Goal: Information Seeking & Learning: Learn about a topic

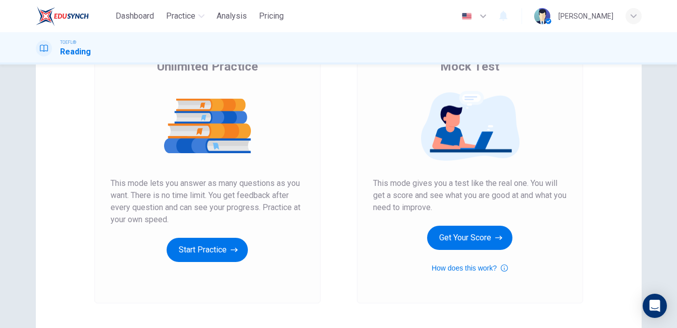
scroll to position [90, 0]
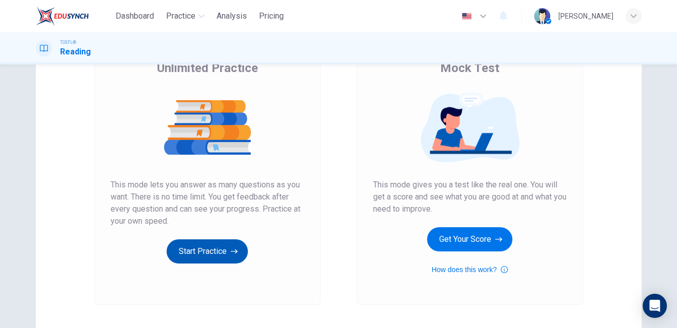
click at [195, 249] on button "Start Practice" at bounding box center [207, 252] width 81 height 24
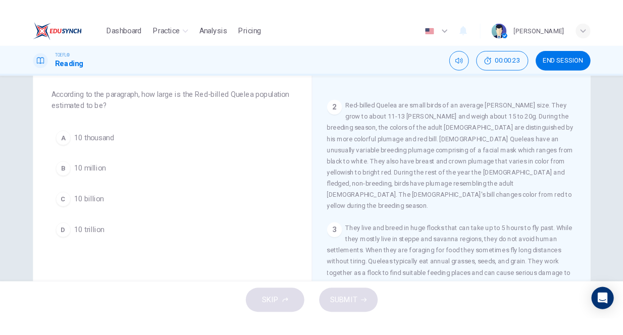
scroll to position [0, 0]
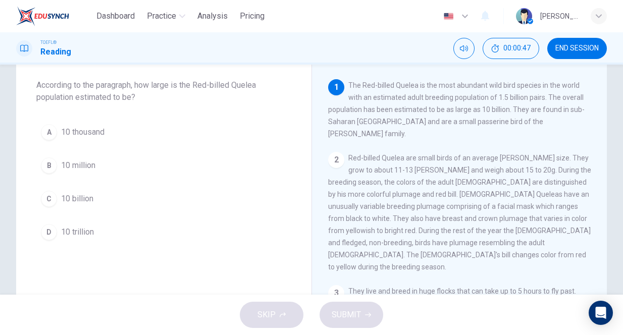
drag, startPoint x: 395, startPoint y: 85, endPoint x: 412, endPoint y: 86, distance: 17.7
click at [412, 86] on span "The Red-billed Quelea is the most abundant wild bird species in the world with …" at bounding box center [456, 109] width 256 height 57
click at [481, 94] on span "The Red-billed Quelea is the most abundant wild bird species in the world with …" at bounding box center [456, 109] width 256 height 57
drag, startPoint x: 399, startPoint y: 95, endPoint x: 467, endPoint y: 121, distance: 73.1
click at [467, 121] on span "The Red-billed Quelea is the most abundant wild bird species in the world with …" at bounding box center [456, 109] width 256 height 57
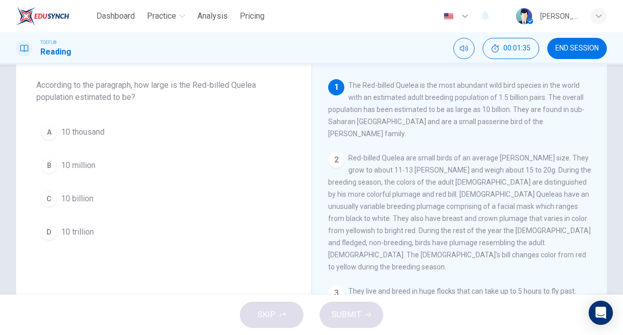
drag, startPoint x: 349, startPoint y: 85, endPoint x: 424, endPoint y: 86, distance: 75.7
click at [424, 86] on span "The Red-billed Quelea is the most abundant wild bird species in the world with …" at bounding box center [456, 109] width 256 height 57
click at [52, 201] on div "C" at bounding box center [49, 199] width 16 height 16
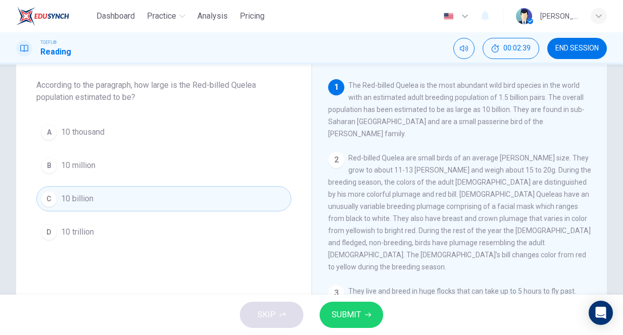
click at [352, 312] on span "SUBMIT" at bounding box center [346, 315] width 29 height 14
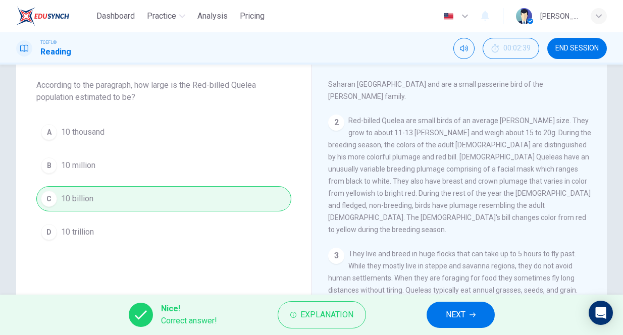
scroll to position [51, 0]
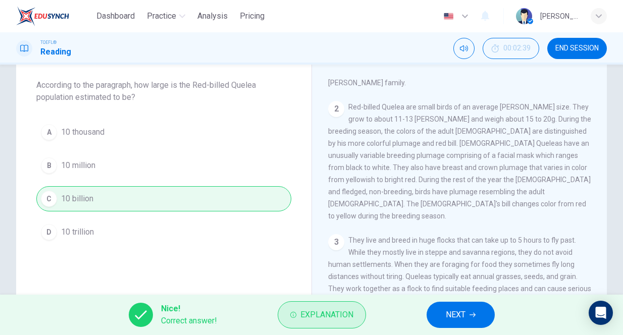
click at [314, 309] on span "Explanation" at bounding box center [326, 315] width 53 height 14
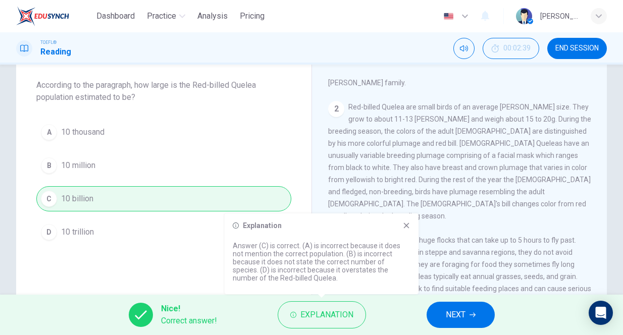
drag, startPoint x: 231, startPoint y: 244, endPoint x: 304, endPoint y: 268, distance: 77.1
click at [304, 268] on div "Explanation Answer (C) is correct. (A) is incorrect because it does not mention…" at bounding box center [322, 253] width 194 height 81
click at [468, 316] on button "NEXT" at bounding box center [460, 315] width 68 height 26
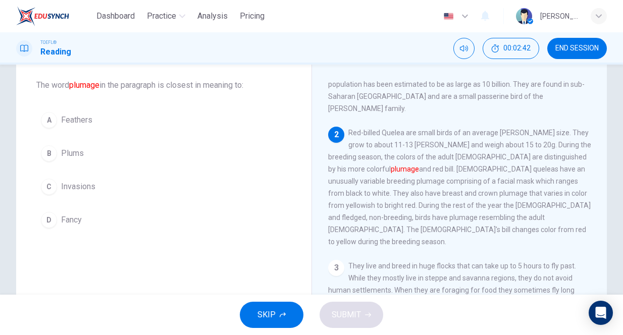
scroll to position [25, 0]
drag, startPoint x: 349, startPoint y: 120, endPoint x: 374, endPoint y: 133, distance: 28.4
click at [374, 133] on span "Red-billed Quelea are small birds of an average [PERSON_NAME] size. They grow t…" at bounding box center [459, 187] width 263 height 117
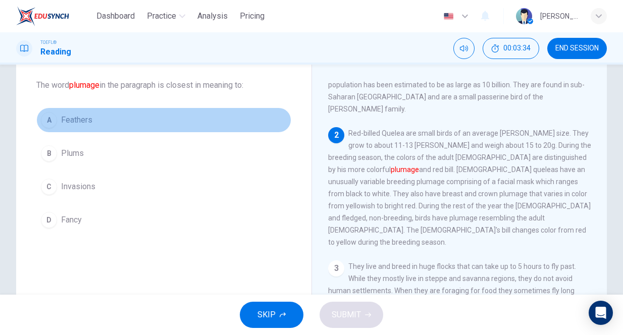
click at [49, 122] on div "A" at bounding box center [49, 120] width 16 height 16
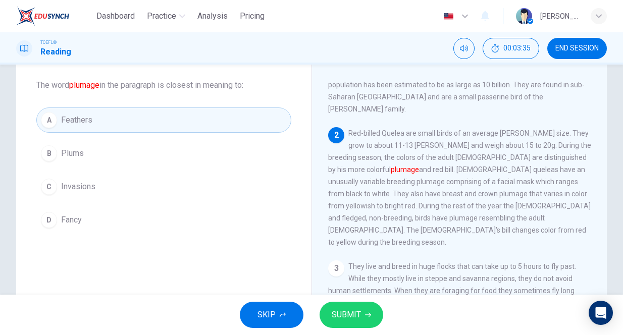
click at [349, 308] on span "SUBMIT" at bounding box center [346, 315] width 29 height 14
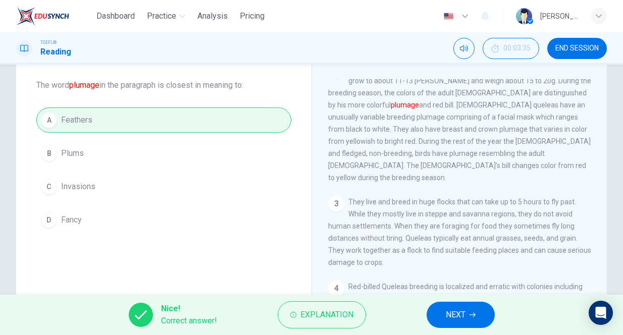
scroll to position [88, 0]
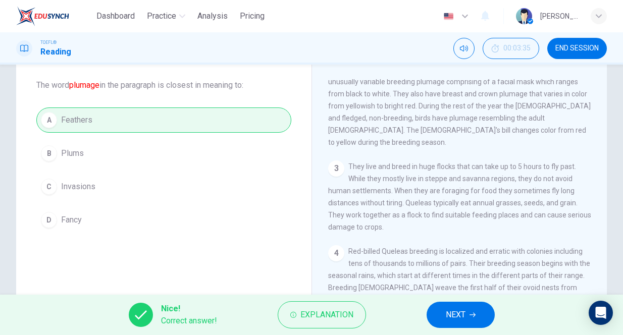
click at [460, 322] on button "NEXT" at bounding box center [460, 315] width 68 height 26
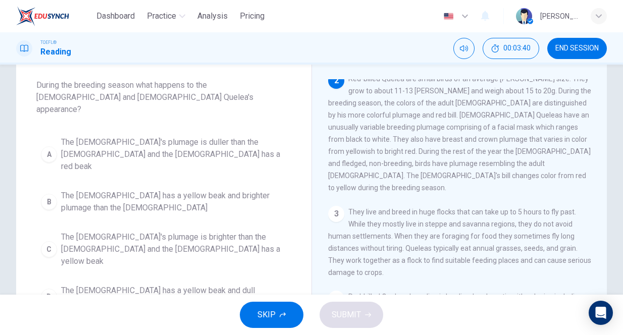
scroll to position [0, 0]
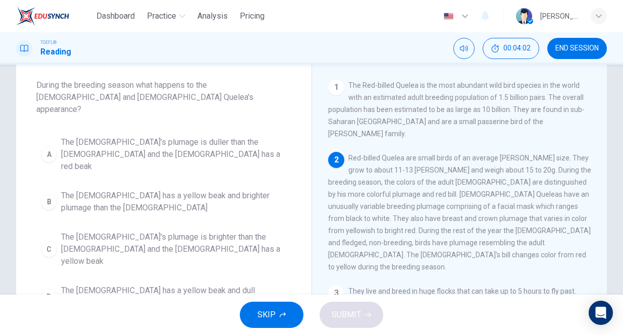
drag, startPoint x: 394, startPoint y: 187, endPoint x: 417, endPoint y: 191, distance: 23.1
click at [417, 191] on div "2 Red-billed Quelea are small birds of an average [PERSON_NAME] size. They grow…" at bounding box center [459, 212] width 263 height 121
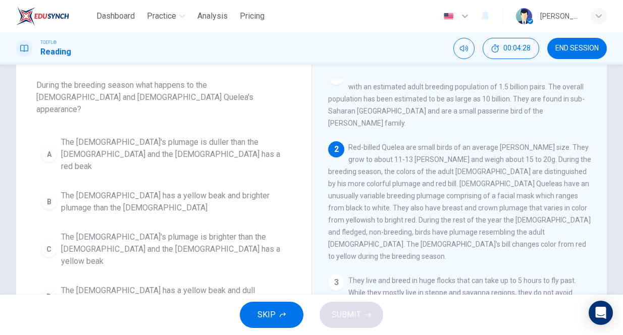
click at [76, 231] on span "The [DEMOGRAPHIC_DATA]'s plumage is brighter than the [DEMOGRAPHIC_DATA] and th…" at bounding box center [174, 249] width 226 height 36
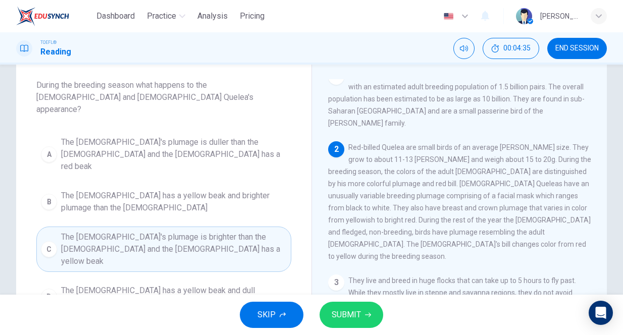
click at [362, 311] on button "SUBMIT" at bounding box center [351, 315] width 64 height 26
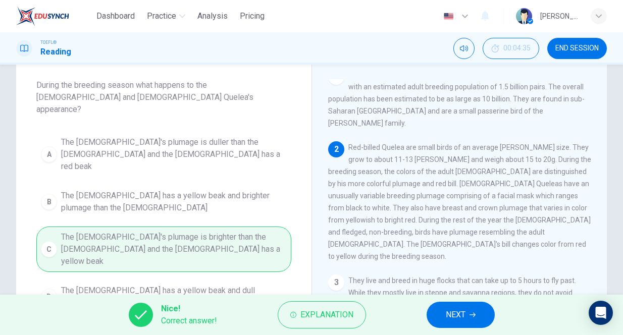
click at [469, 320] on button "NEXT" at bounding box center [460, 315] width 68 height 26
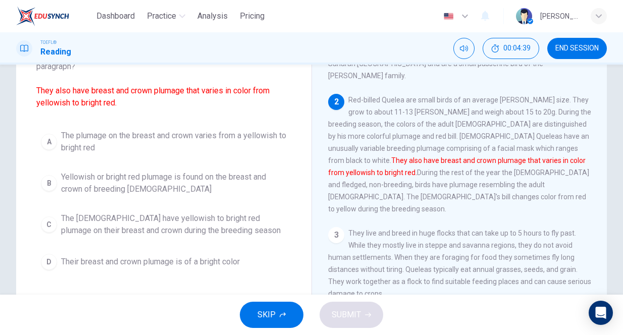
scroll to position [81, 0]
drag, startPoint x: 44, startPoint y: 87, endPoint x: 101, endPoint y: 92, distance: 57.8
click at [101, 92] on font "They also have breast and crown plumage that varies in color from yellowish to …" at bounding box center [152, 96] width 233 height 22
drag, startPoint x: 486, startPoint y: 139, endPoint x: 512, endPoint y: 141, distance: 26.3
click at [512, 141] on span "Red-billed Quelea are small birds of an average [PERSON_NAME] size. They grow t…" at bounding box center [459, 153] width 263 height 117
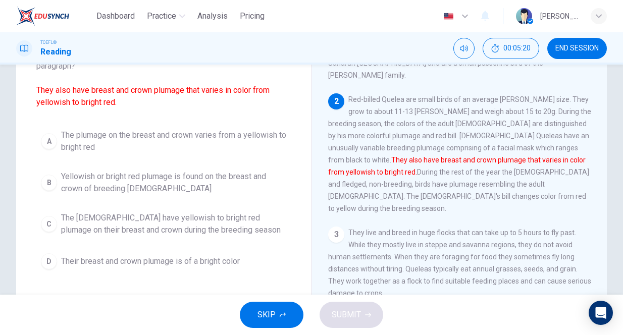
click at [49, 150] on button "A The plumage on the breast and crown varies from a yellowish to bright red" at bounding box center [163, 141] width 255 height 33
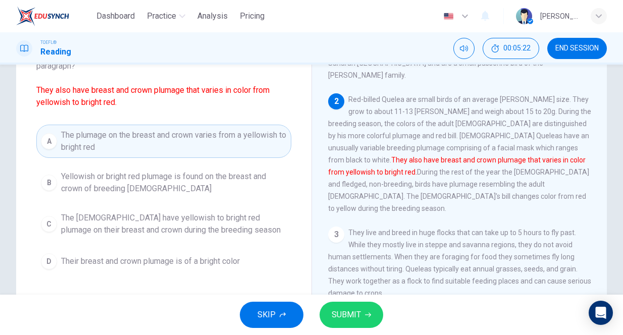
click at [354, 318] on span "SUBMIT" at bounding box center [346, 315] width 29 height 14
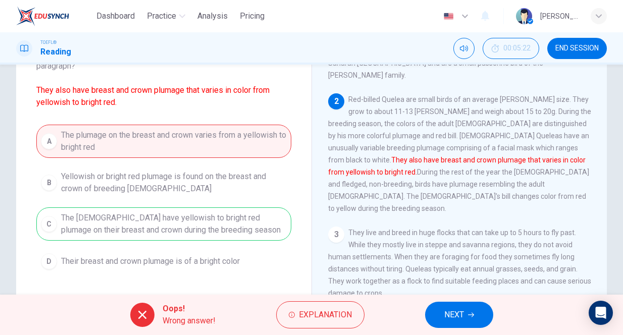
click at [139, 213] on div "A The plumage on the breast and crown varies from a yellowish to bright red B Y…" at bounding box center [163, 199] width 255 height 149
drag, startPoint x: 93, startPoint y: 224, endPoint x: 161, endPoint y: 226, distance: 68.2
click at [161, 226] on div "A The plumage on the breast and crown varies from a yellowish to bright red B Y…" at bounding box center [163, 199] width 255 height 149
click at [452, 308] on span "NEXT" at bounding box center [454, 315] width 20 height 14
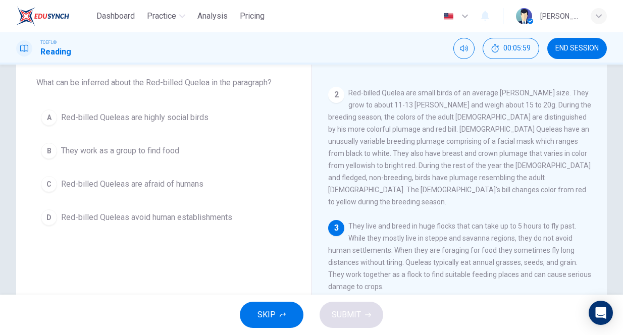
scroll to position [53, 0]
click at [57, 118] on button "A Red-billed Queleas are highly social birds" at bounding box center [163, 116] width 255 height 25
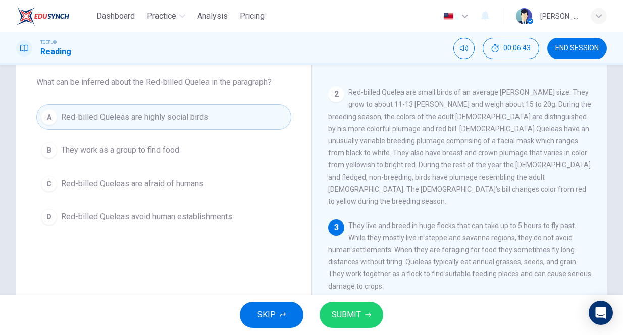
click at [361, 317] on button "SUBMIT" at bounding box center [351, 315] width 64 height 26
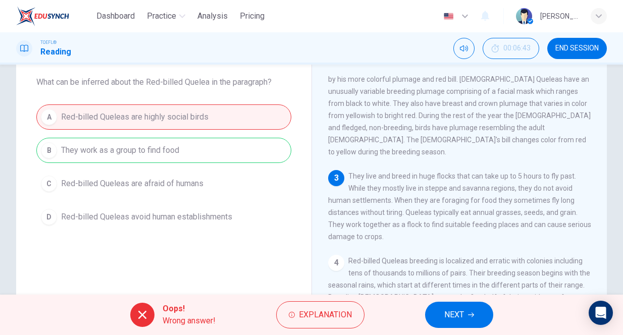
scroll to position [112, 0]
click at [469, 311] on button "NEXT" at bounding box center [459, 315] width 68 height 26
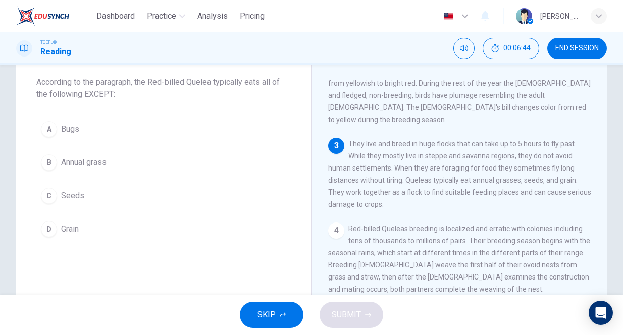
scroll to position [144, 0]
drag, startPoint x: 408, startPoint y: 162, endPoint x: 442, endPoint y: 162, distance: 33.8
click at [442, 162] on span "They live and breed in huge flocks that can take up to 5 hours to fly past. Whi…" at bounding box center [459, 174] width 263 height 69
click at [63, 129] on span "Bugs" at bounding box center [70, 129] width 18 height 12
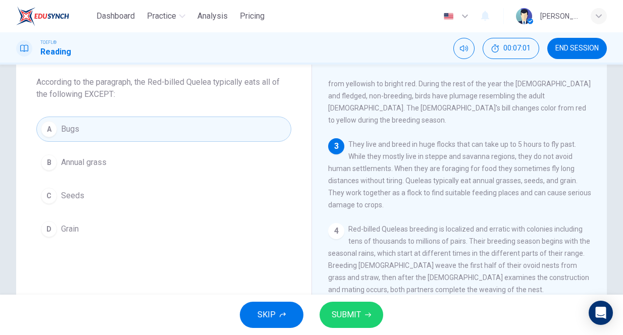
click at [353, 310] on span "SUBMIT" at bounding box center [346, 315] width 29 height 14
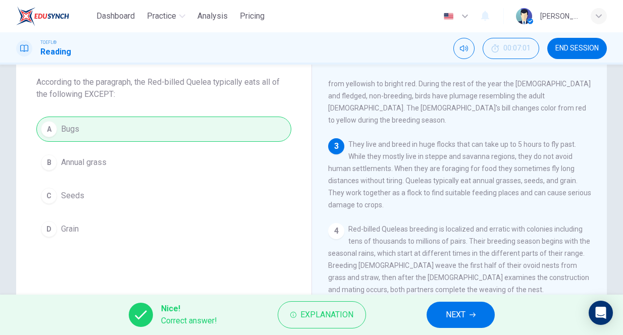
click at [463, 308] on span "NEXT" at bounding box center [456, 315] width 20 height 14
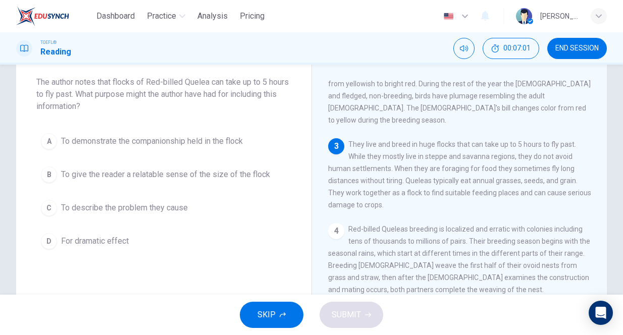
scroll to position [174, 0]
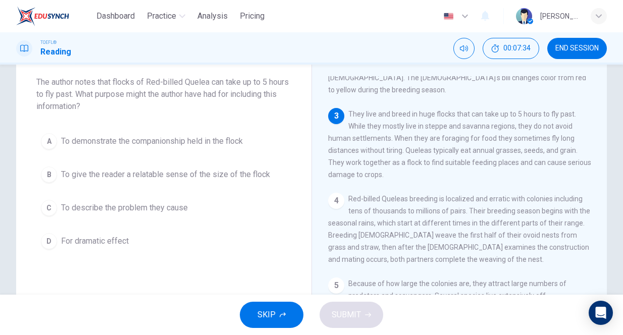
click at [109, 179] on span "To give the reader a relatable sense of the size of the flock" at bounding box center [165, 175] width 209 height 12
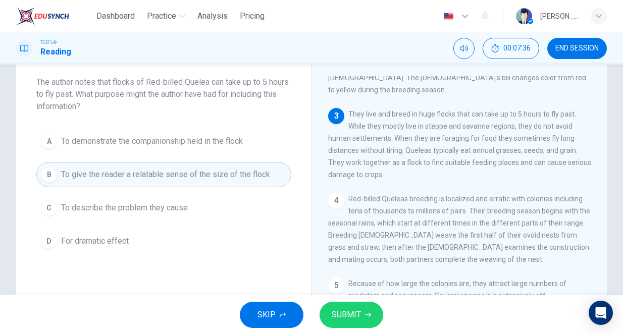
click at [356, 317] on span "SUBMIT" at bounding box center [346, 315] width 29 height 14
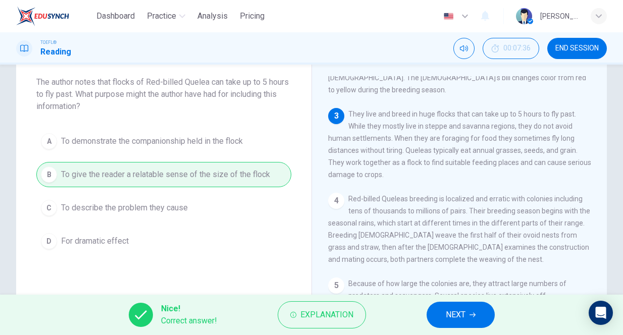
click at [486, 313] on button "NEXT" at bounding box center [460, 315] width 68 height 26
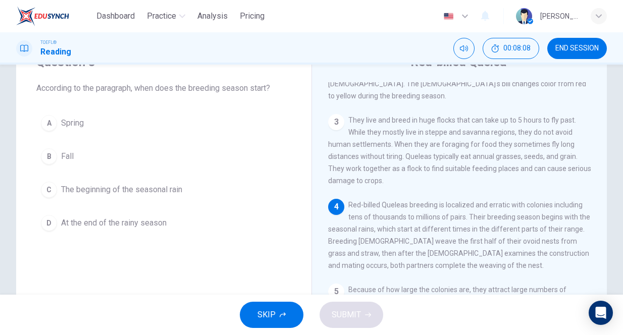
scroll to position [42, 0]
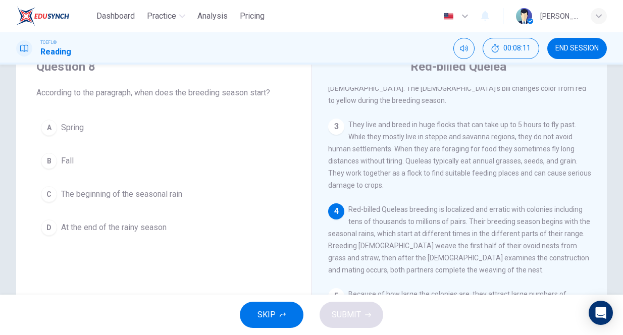
click at [187, 103] on div "Question 8 According to the paragraph, when does the breeding season start? A S…" at bounding box center [163, 149] width 295 height 214
click at [78, 200] on span "The beginning of the seasonal rain" at bounding box center [121, 194] width 121 height 12
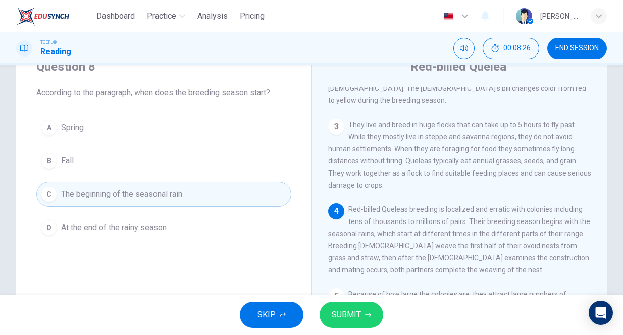
click at [353, 313] on span "SUBMIT" at bounding box center [346, 315] width 29 height 14
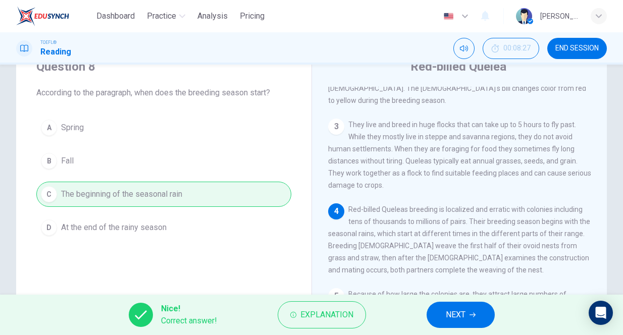
click at [459, 311] on span "NEXT" at bounding box center [456, 315] width 20 height 14
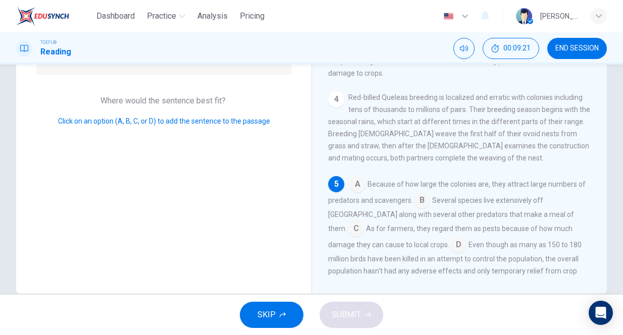
scroll to position [142, 0]
click at [360, 177] on input at bounding box center [357, 185] width 16 height 16
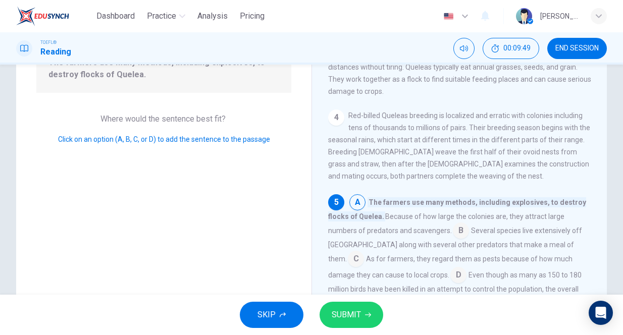
scroll to position [123, 0]
click at [360, 196] on input at bounding box center [357, 204] width 16 height 16
click at [453, 224] on input at bounding box center [461, 232] width 16 height 16
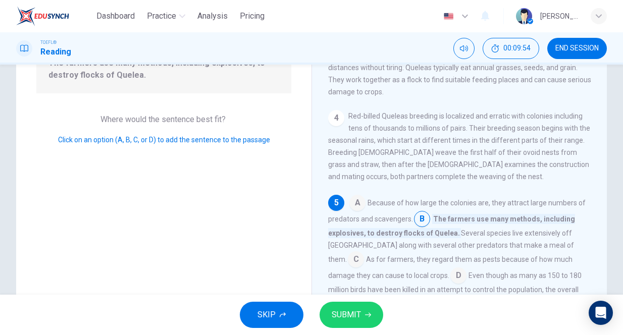
scroll to position [199, 0]
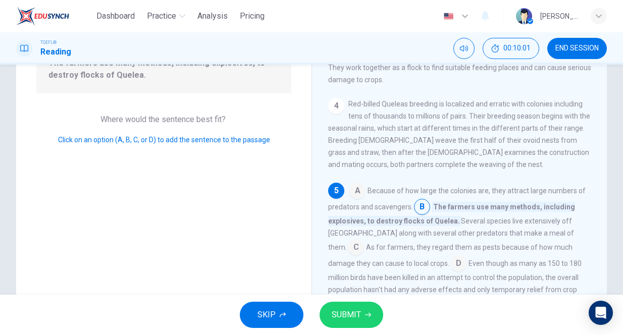
click at [450, 256] on input at bounding box center [458, 264] width 16 height 16
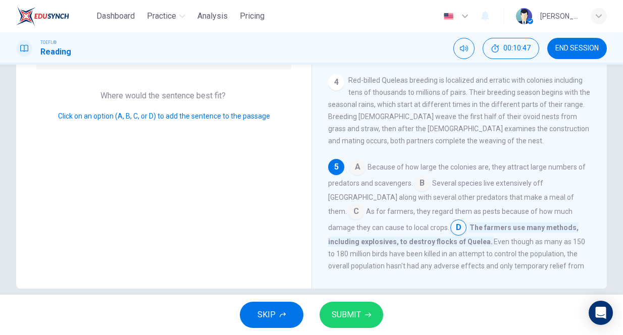
scroll to position [145, 0]
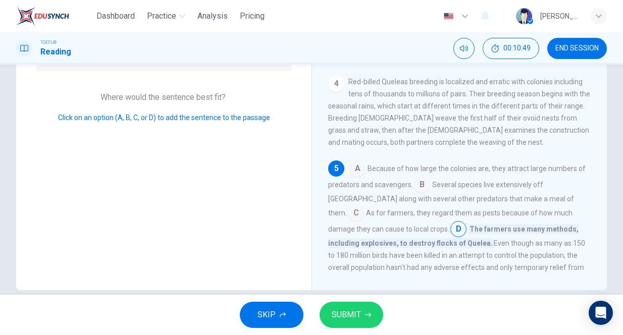
click at [345, 310] on span "SUBMIT" at bounding box center [346, 315] width 29 height 14
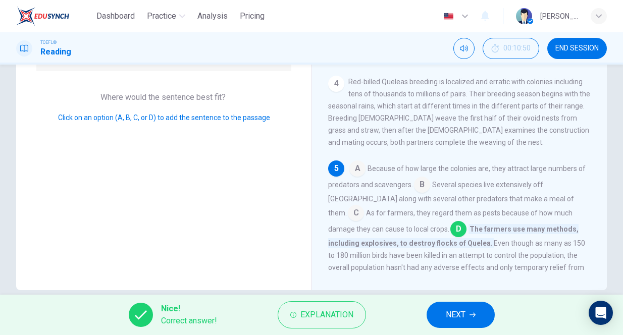
click at [462, 314] on span "NEXT" at bounding box center [456, 315] width 20 height 14
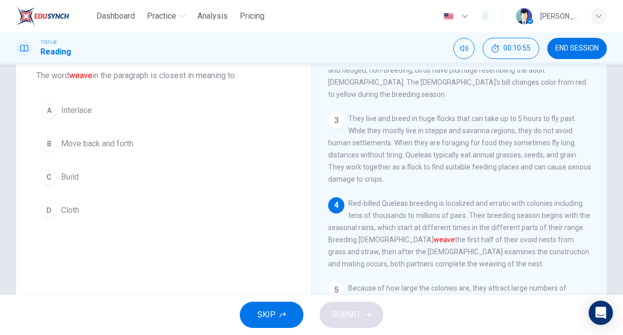
scroll to position [65, 0]
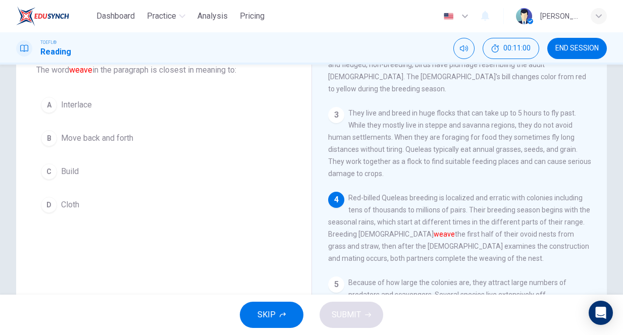
drag, startPoint x: 466, startPoint y: 198, endPoint x: 524, endPoint y: 210, distance: 59.4
click at [524, 210] on span "Red-billed Queleas breeding is localized and erratic with colonies including te…" at bounding box center [459, 228] width 262 height 69
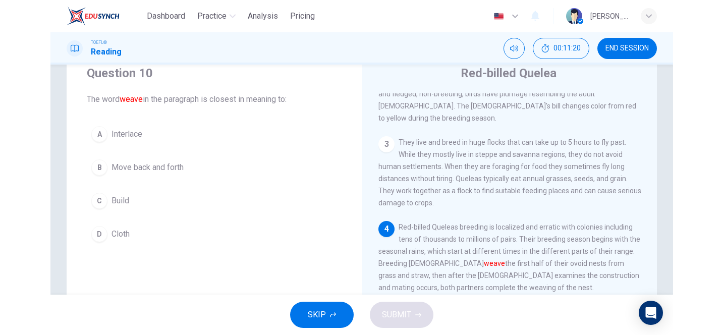
scroll to position [174, 0]
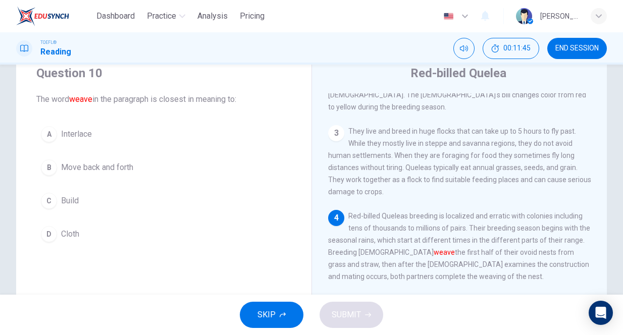
drag, startPoint x: 76, startPoint y: 102, endPoint x: 95, endPoint y: 102, distance: 18.7
click at [95, 102] on span "The word weave in the paragraph is closest in meaning to:" at bounding box center [163, 99] width 255 height 12
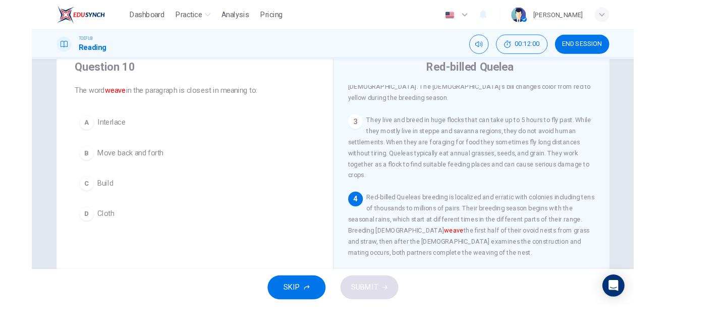
scroll to position [161, 0]
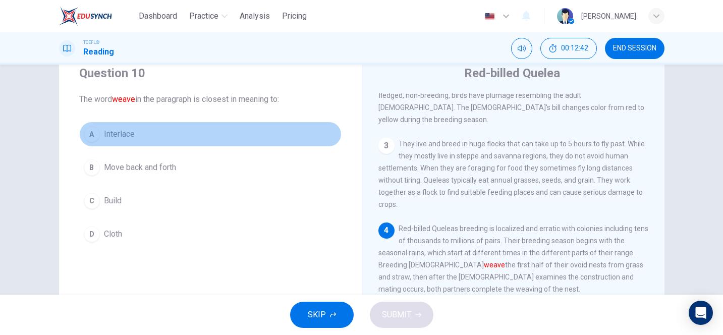
click at [90, 137] on div "A" at bounding box center [92, 134] width 16 height 16
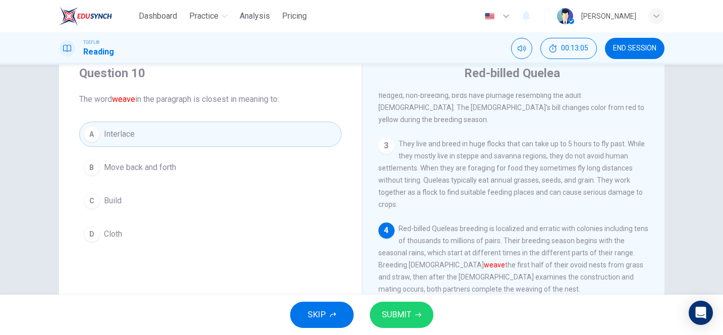
click at [388, 308] on span "SUBMIT" at bounding box center [396, 315] width 29 height 14
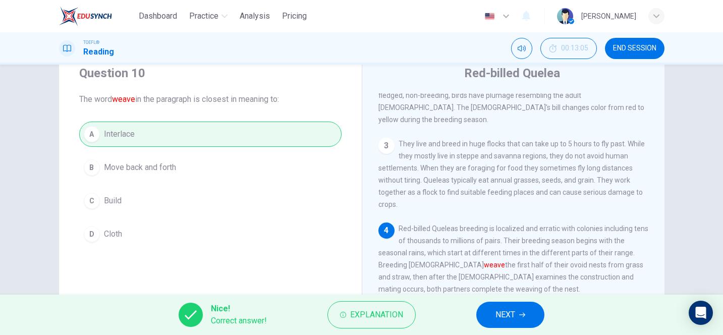
click at [504, 318] on span "NEXT" at bounding box center [506, 315] width 20 height 14
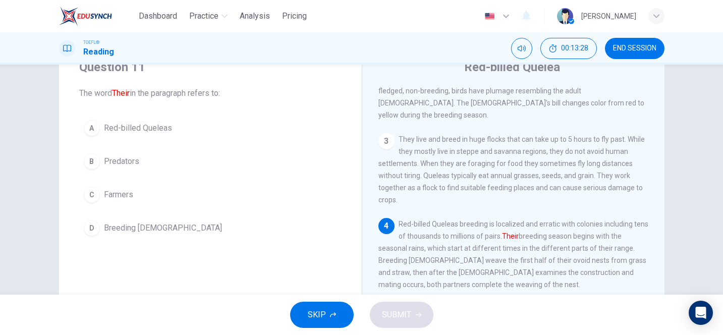
scroll to position [43, 0]
click at [89, 125] on div "A" at bounding box center [92, 127] width 16 height 16
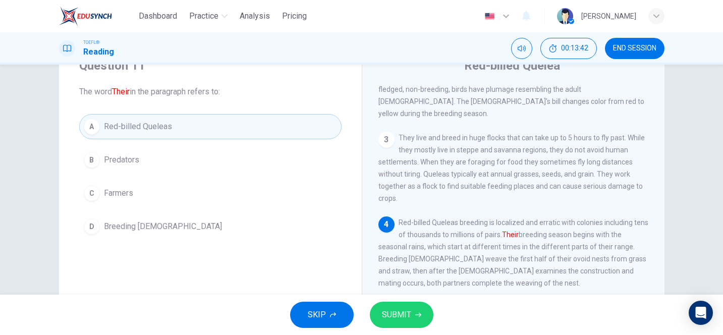
click at [401, 308] on span "SUBMIT" at bounding box center [396, 315] width 29 height 14
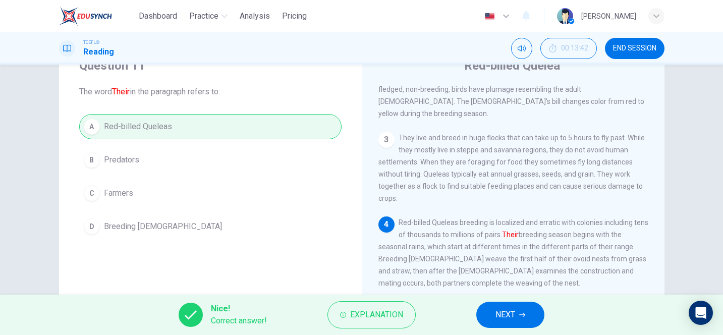
click at [511, 310] on span "NEXT" at bounding box center [506, 315] width 20 height 14
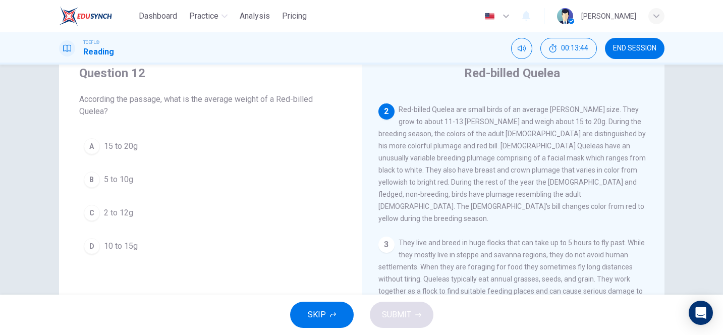
scroll to position [34, 0]
click at [109, 145] on span "15 to 20g" at bounding box center [121, 148] width 34 height 12
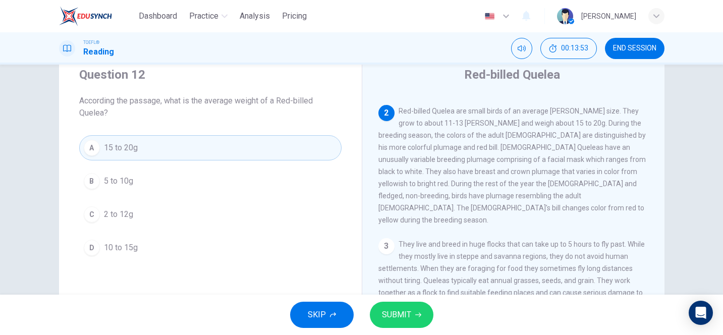
click at [400, 308] on span "SUBMIT" at bounding box center [396, 315] width 29 height 14
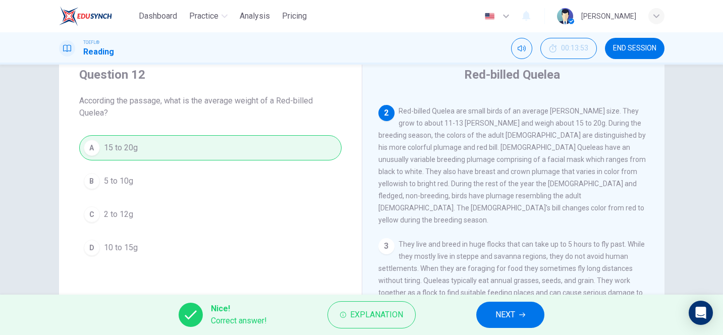
click at [507, 312] on span "NEXT" at bounding box center [506, 315] width 20 height 14
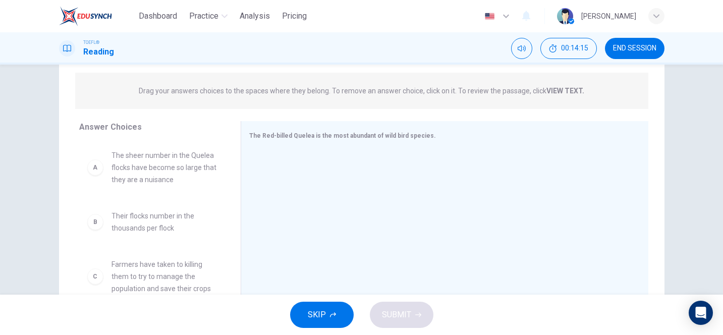
scroll to position [117, 0]
click at [95, 166] on div "A" at bounding box center [95, 168] width 16 height 16
click at [95, 173] on div "A" at bounding box center [95, 168] width 16 height 16
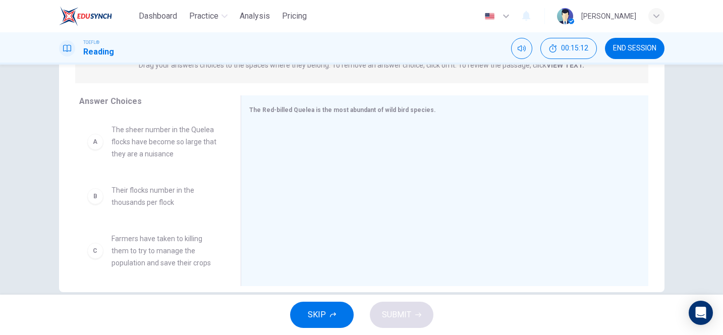
scroll to position [137, 0]
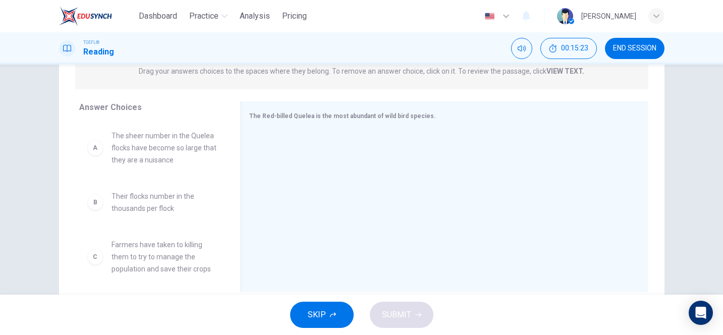
click at [106, 150] on div "A The sheer number in the Quelea flocks have become so large that they are a nu…" at bounding box center [151, 148] width 129 height 36
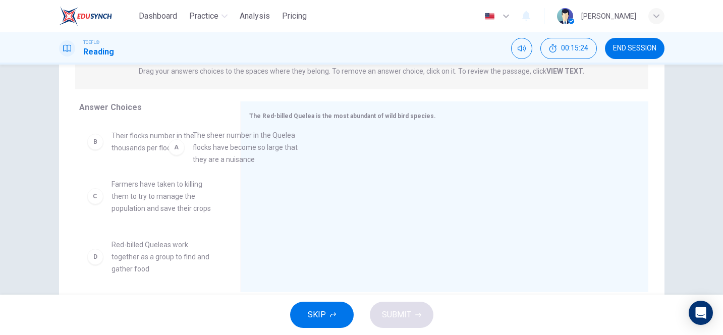
drag, startPoint x: 95, startPoint y: 150, endPoint x: 196, endPoint y: 150, distance: 100.9
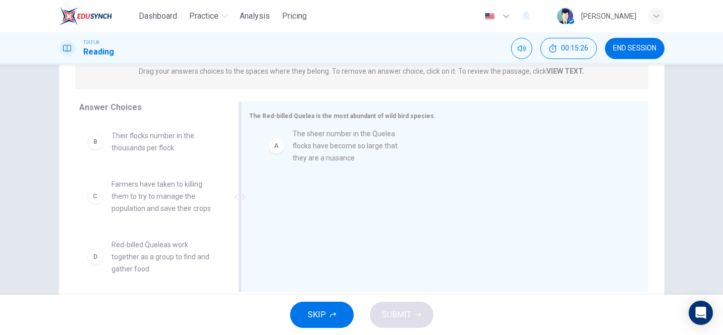
drag, startPoint x: 94, startPoint y: 151, endPoint x: 283, endPoint y: 149, distance: 188.7
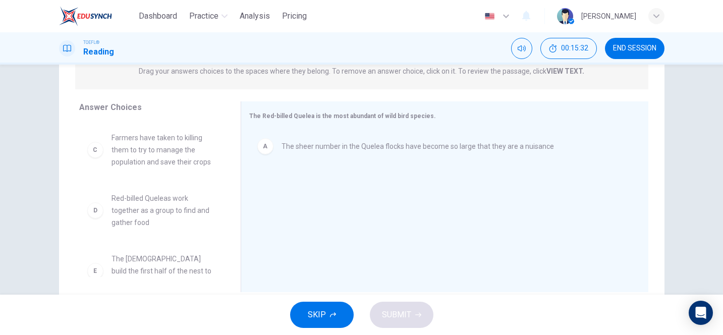
scroll to position [20, 0]
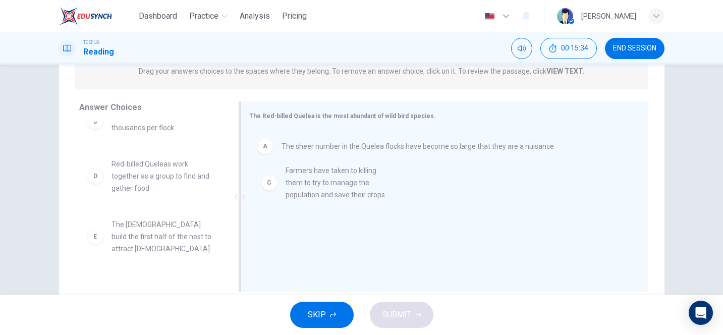
drag, startPoint x: 94, startPoint y: 176, endPoint x: 288, endPoint y: 183, distance: 194.4
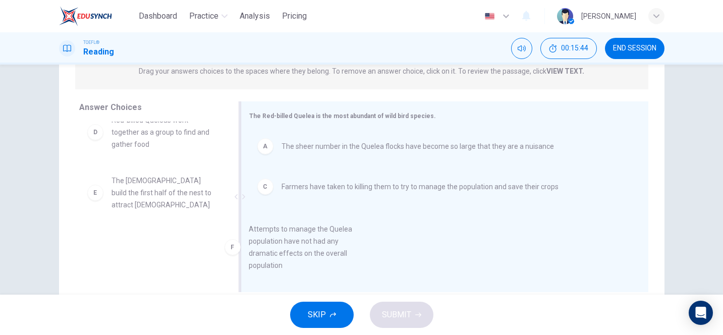
scroll to position [66, 0]
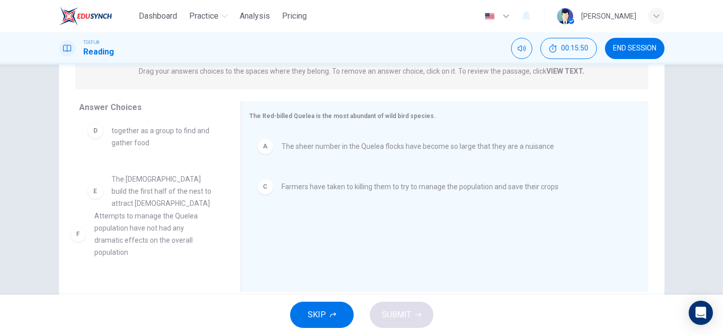
drag, startPoint x: 95, startPoint y: 250, endPoint x: 84, endPoint y: 236, distance: 17.3
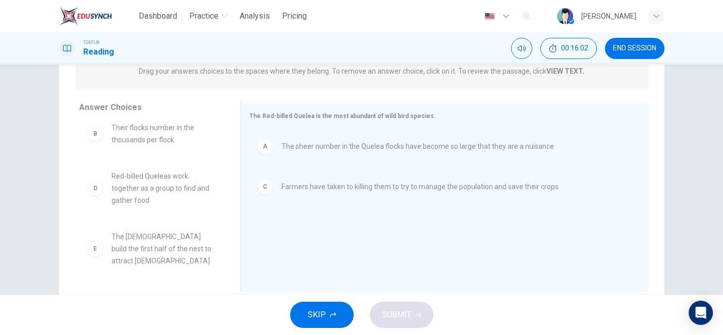
scroll to position [0, 0]
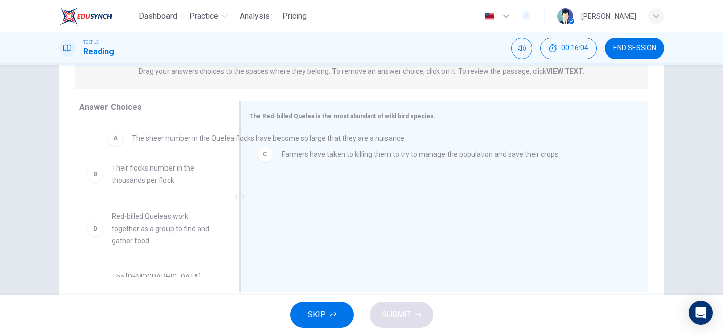
drag, startPoint x: 263, startPoint y: 148, endPoint x: 109, endPoint y: 138, distance: 153.7
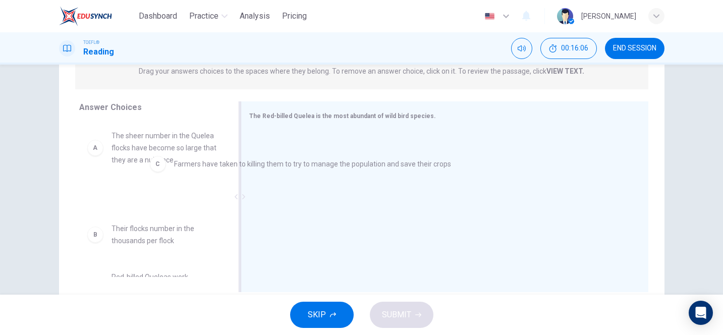
drag, startPoint x: 263, startPoint y: 150, endPoint x: 149, endPoint y: 169, distance: 115.0
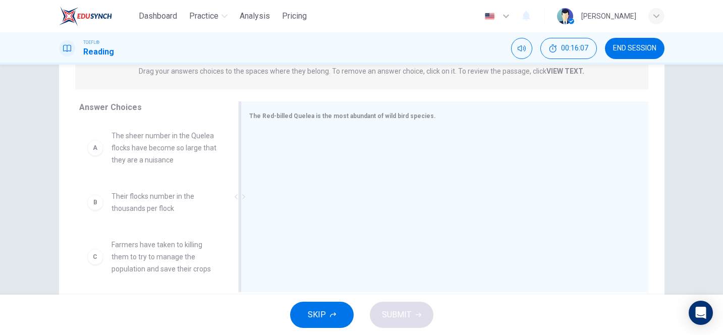
scroll to position [14, 0]
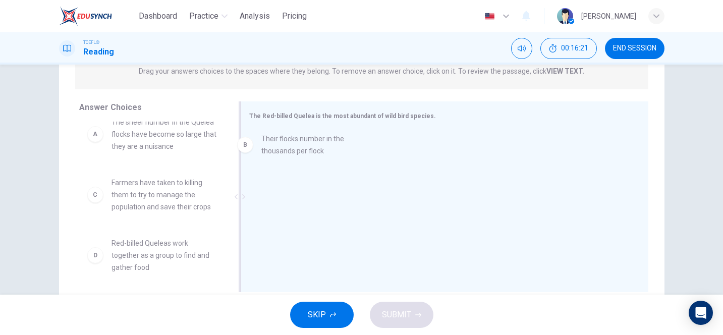
drag, startPoint x: 140, startPoint y: 189, endPoint x: 300, endPoint y: 144, distance: 166.6
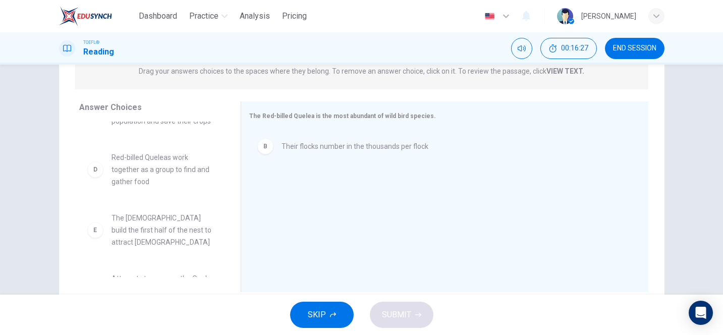
scroll to position [0, 0]
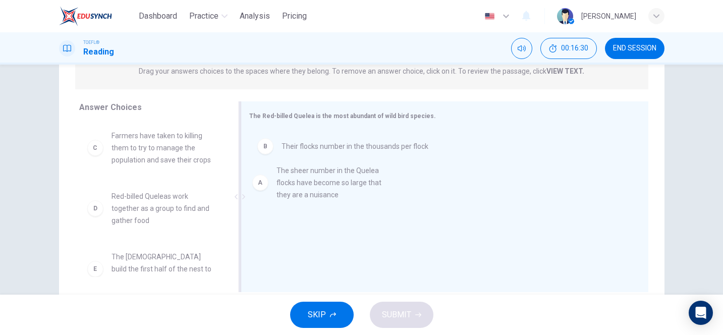
drag, startPoint x: 127, startPoint y: 158, endPoint x: 297, endPoint y: 193, distance: 173.6
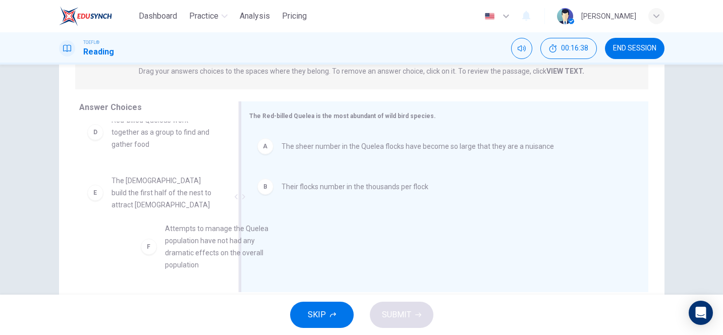
scroll to position [78, 0]
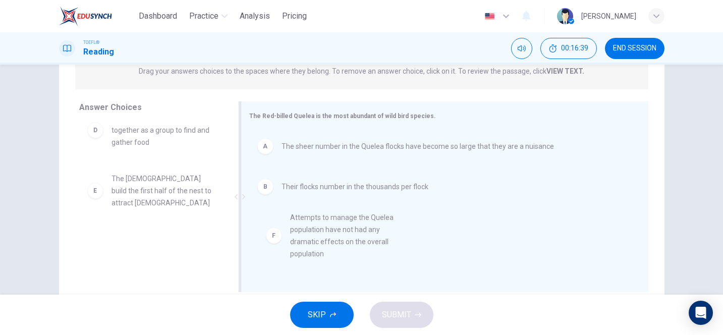
drag, startPoint x: 139, startPoint y: 239, endPoint x: 321, endPoint y: 228, distance: 183.0
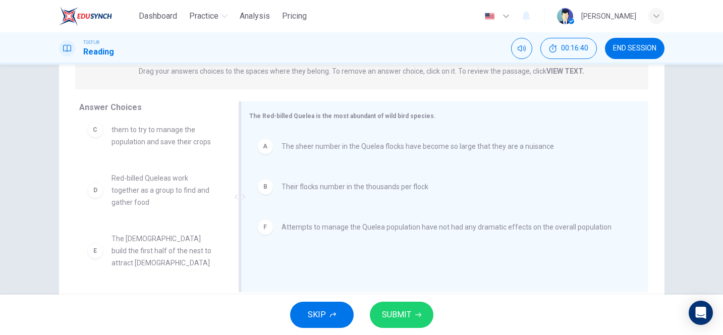
scroll to position [6, 0]
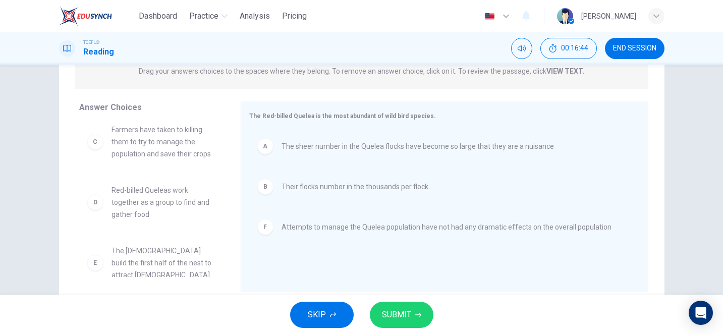
click at [391, 308] on span "SUBMIT" at bounding box center [396, 315] width 29 height 14
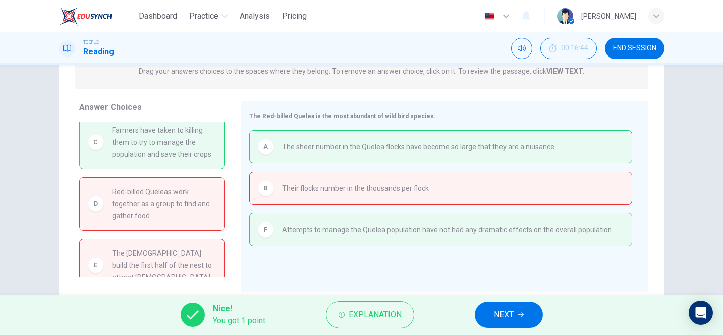
scroll to position [0, 0]
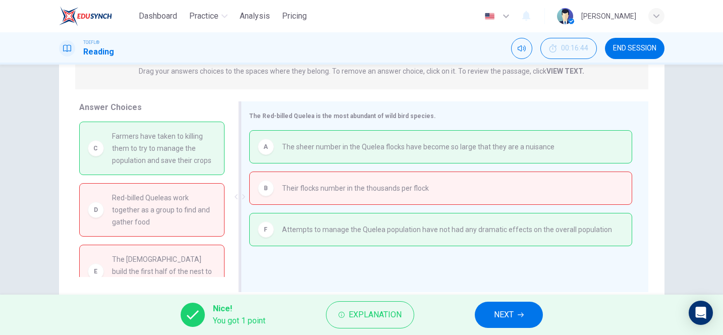
drag, startPoint x: 174, startPoint y: 153, endPoint x: 284, endPoint y: 174, distance: 112.3
click at [284, 174] on div "Answer Choices C Farmers have taken to killing them to try to manage the popula…" at bounding box center [362, 199] width 606 height 196
drag, startPoint x: 273, startPoint y: 180, endPoint x: 261, endPoint y: 180, distance: 12.6
click at [261, 180] on div "B Their flocks number in the thousands per flock" at bounding box center [441, 188] width 366 height 16
drag, startPoint x: 132, startPoint y: 149, endPoint x: 216, endPoint y: 161, distance: 85.1
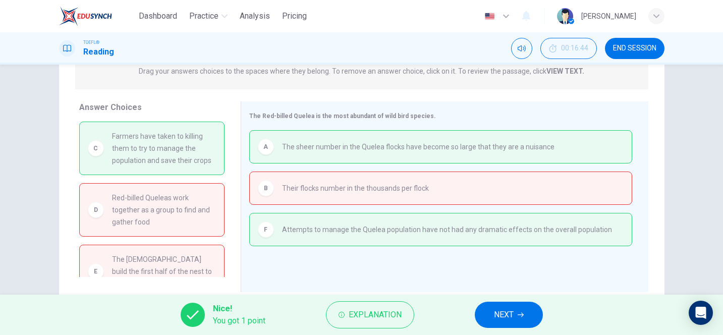
click at [216, 161] on div "C Farmers have taken to killing them to try to manage the population and save t…" at bounding box center [151, 148] width 145 height 53
click at [508, 316] on span "NEXT" at bounding box center [504, 315] width 20 height 14
